Goal: Task Accomplishment & Management: Use online tool/utility

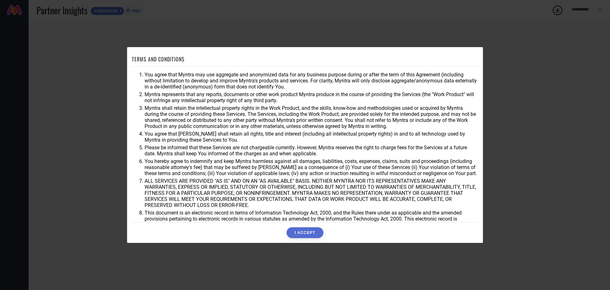
click at [300, 233] on button "I ACCEPT" at bounding box center [305, 232] width 37 height 11
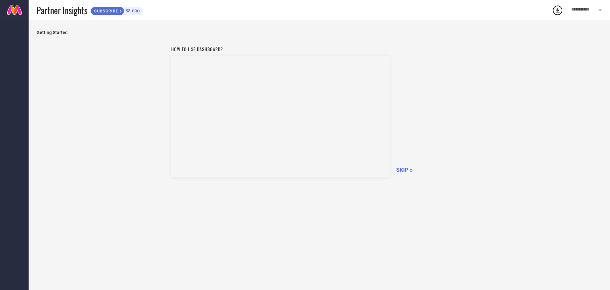
click at [270, 230] on div "How to use dashboard? SKIP »" at bounding box center [320, 161] width 566 height 237
click at [402, 170] on span "SKIP »" at bounding box center [404, 169] width 17 height 7
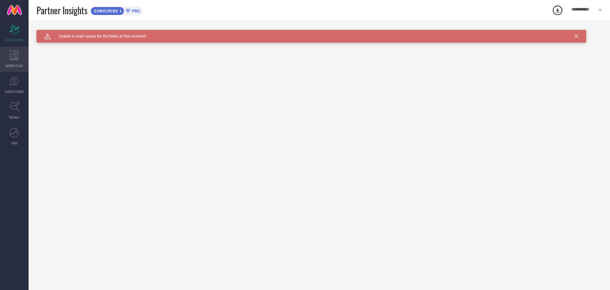
click at [19, 58] on div "WORKSPACE" at bounding box center [14, 58] width 29 height 25
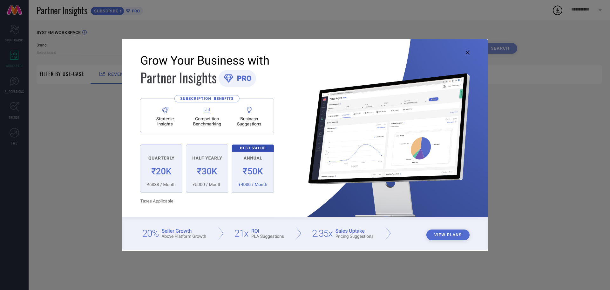
type input "1 STOP FASHION"
type input "All"
click at [467, 51] on icon at bounding box center [468, 53] width 4 height 4
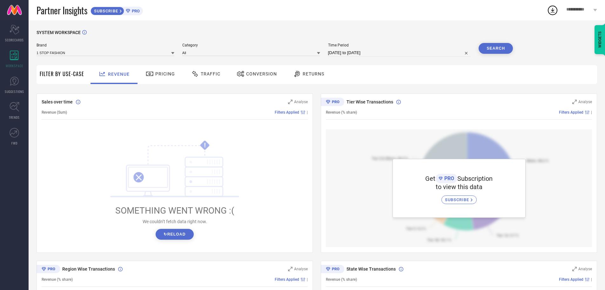
click at [184, 238] on button "↻ Reload" at bounding box center [175, 233] width 38 height 11
